Goal: Task Accomplishment & Management: Use online tool/utility

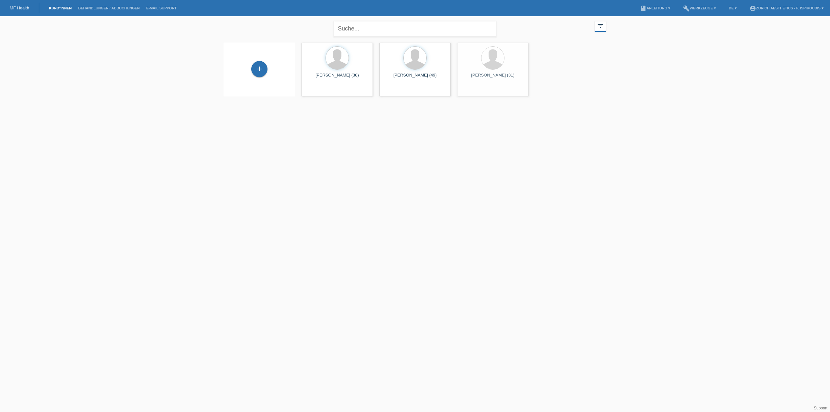
click at [380, 33] on div "Sie haben die falsche Anmeldeseite in Ihren Lesezeichen/Favoriten gespeichert. …" at bounding box center [415, 26] width 130 height 19
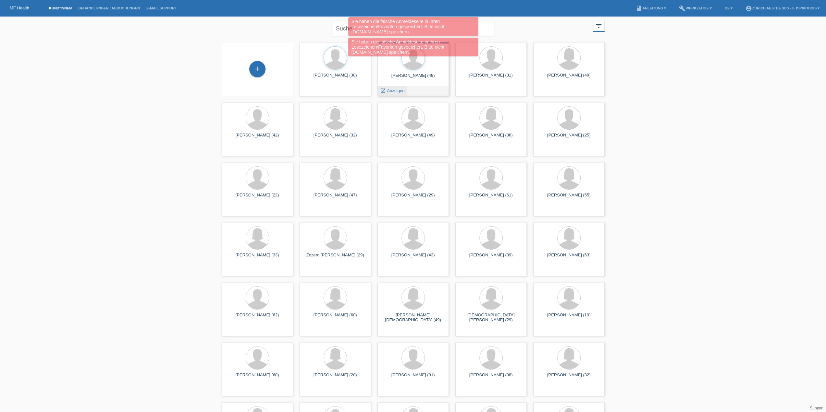
click at [402, 88] on span "Anzeigen" at bounding box center [396, 90] width 18 height 5
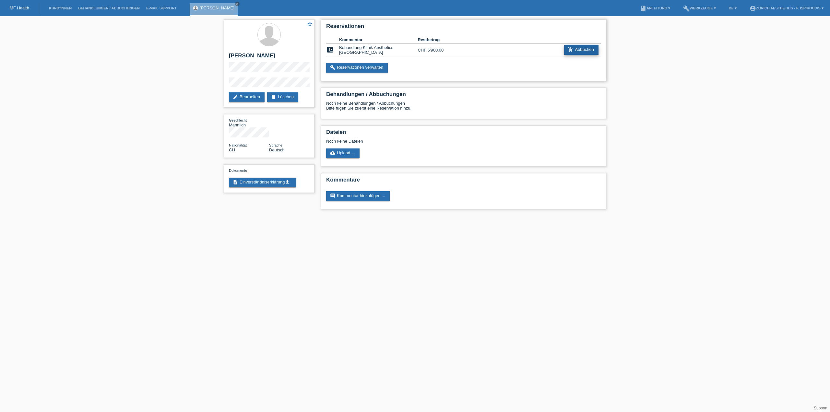
click at [585, 49] on link "add_shopping_cart Abbuchen" at bounding box center [581, 50] width 34 height 10
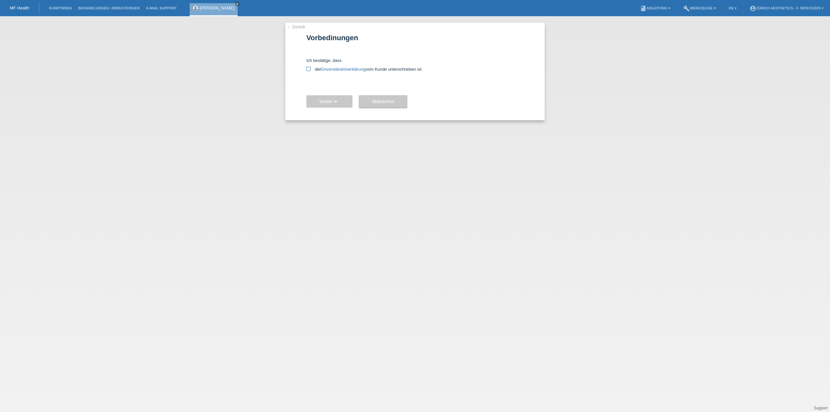
click at [311, 68] on label "die Einverständniserklärung vom Kunde unterschrieben ist." at bounding box center [415, 69] width 217 height 5
click at [311, 68] on input "die Einverständniserklärung vom Kunde unterschrieben ist." at bounding box center [309, 69] width 4 height 4
checkbox input "true"
click at [330, 98] on button "Weiter arrow_forward" at bounding box center [330, 101] width 46 height 12
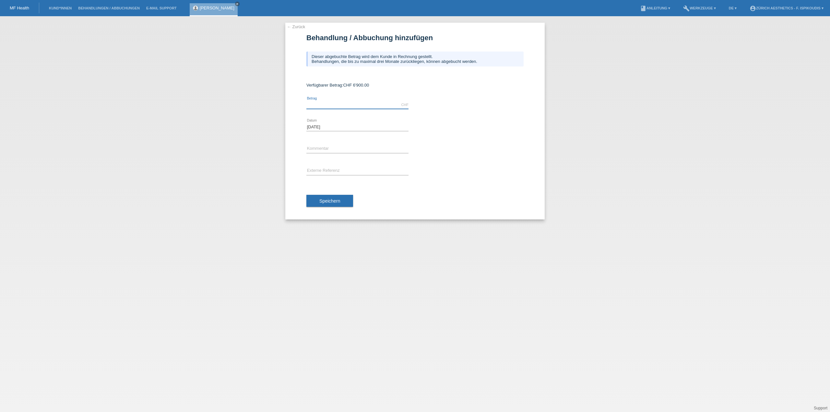
click at [347, 108] on input "text" at bounding box center [358, 105] width 102 height 8
type input "6900.00"
click at [326, 149] on input "text" at bounding box center [358, 149] width 102 height 8
type input "Behandlung Klinik Aesthetics Zürich"
drag, startPoint x: 338, startPoint y: 204, endPoint x: 333, endPoint y: 196, distance: 9.4
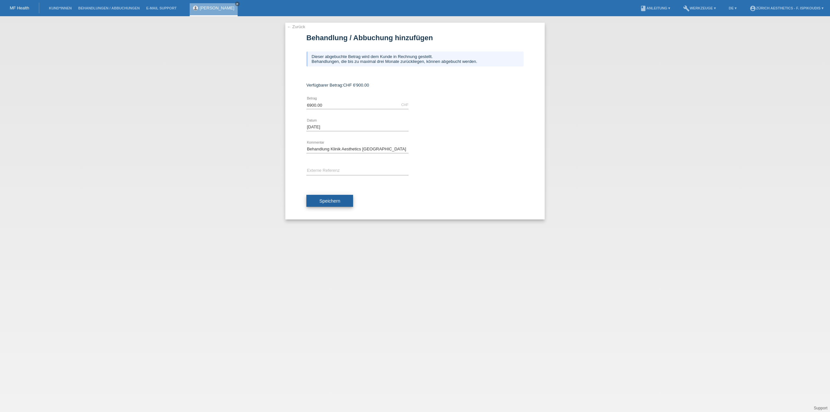
click at [333, 196] on button "Speichern" at bounding box center [330, 201] width 47 height 12
